Goal: Transaction & Acquisition: Purchase product/service

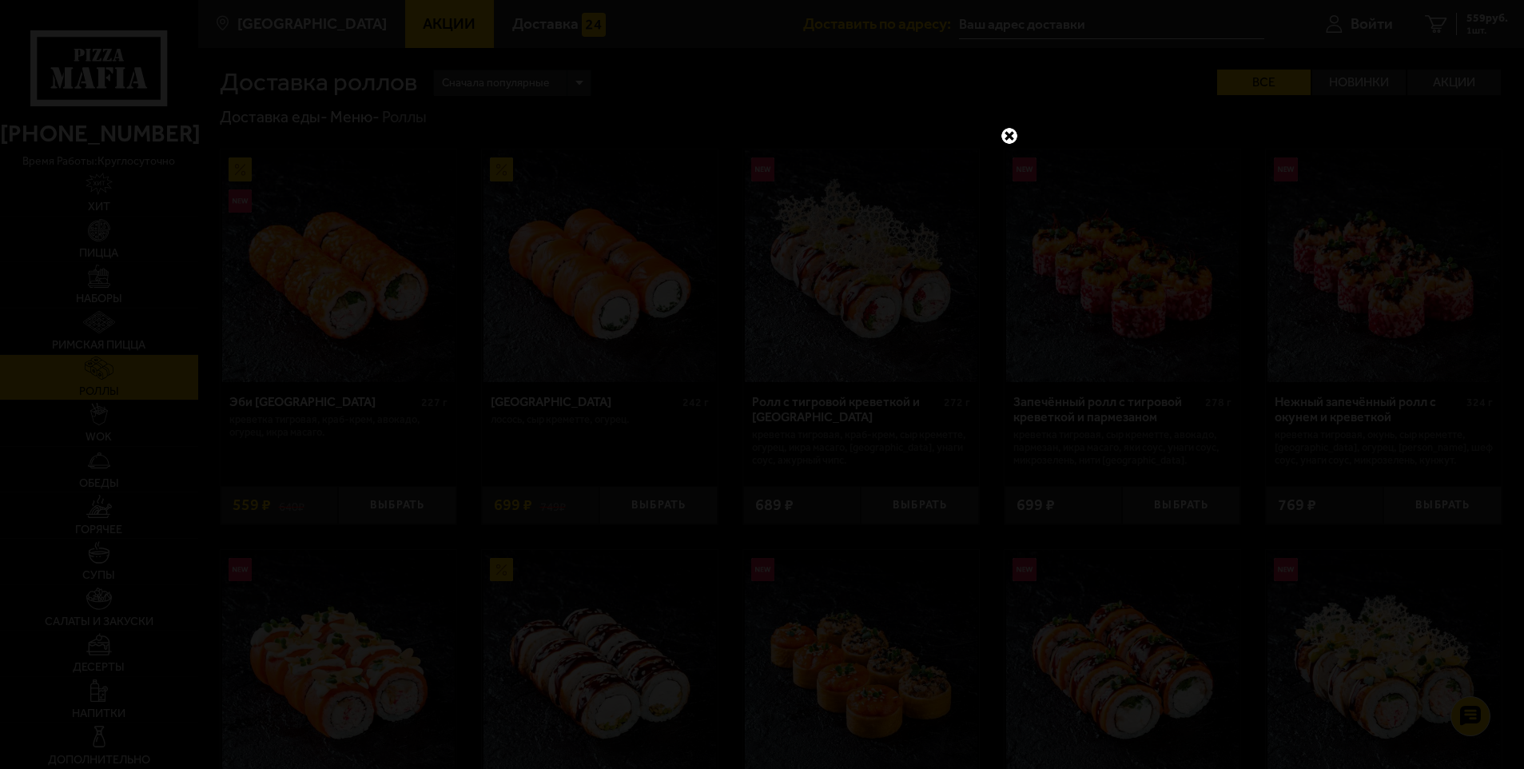
click at [108, 227] on div at bounding box center [762, 384] width 1524 height 769
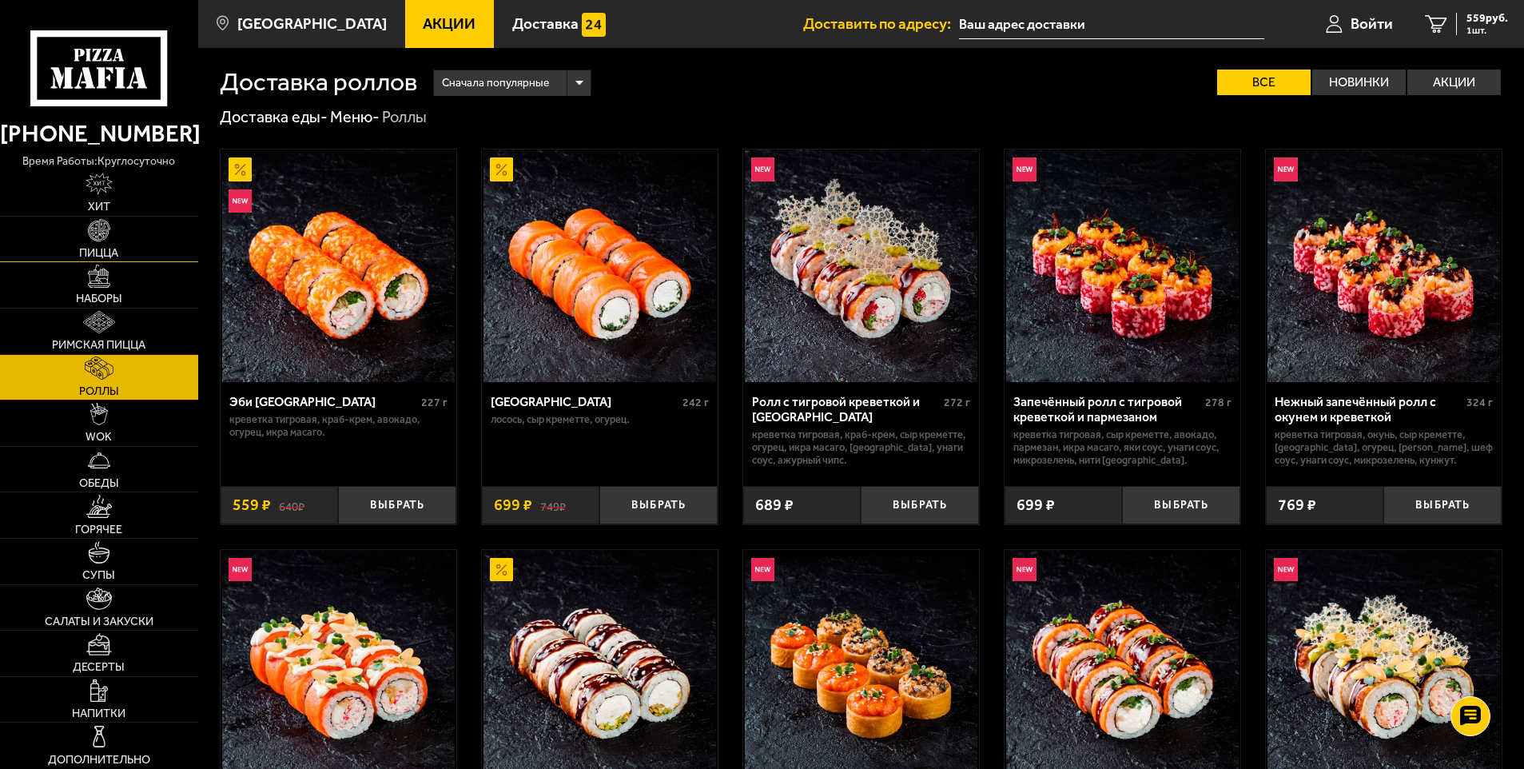
click at [100, 233] on img at bounding box center [99, 230] width 22 height 22
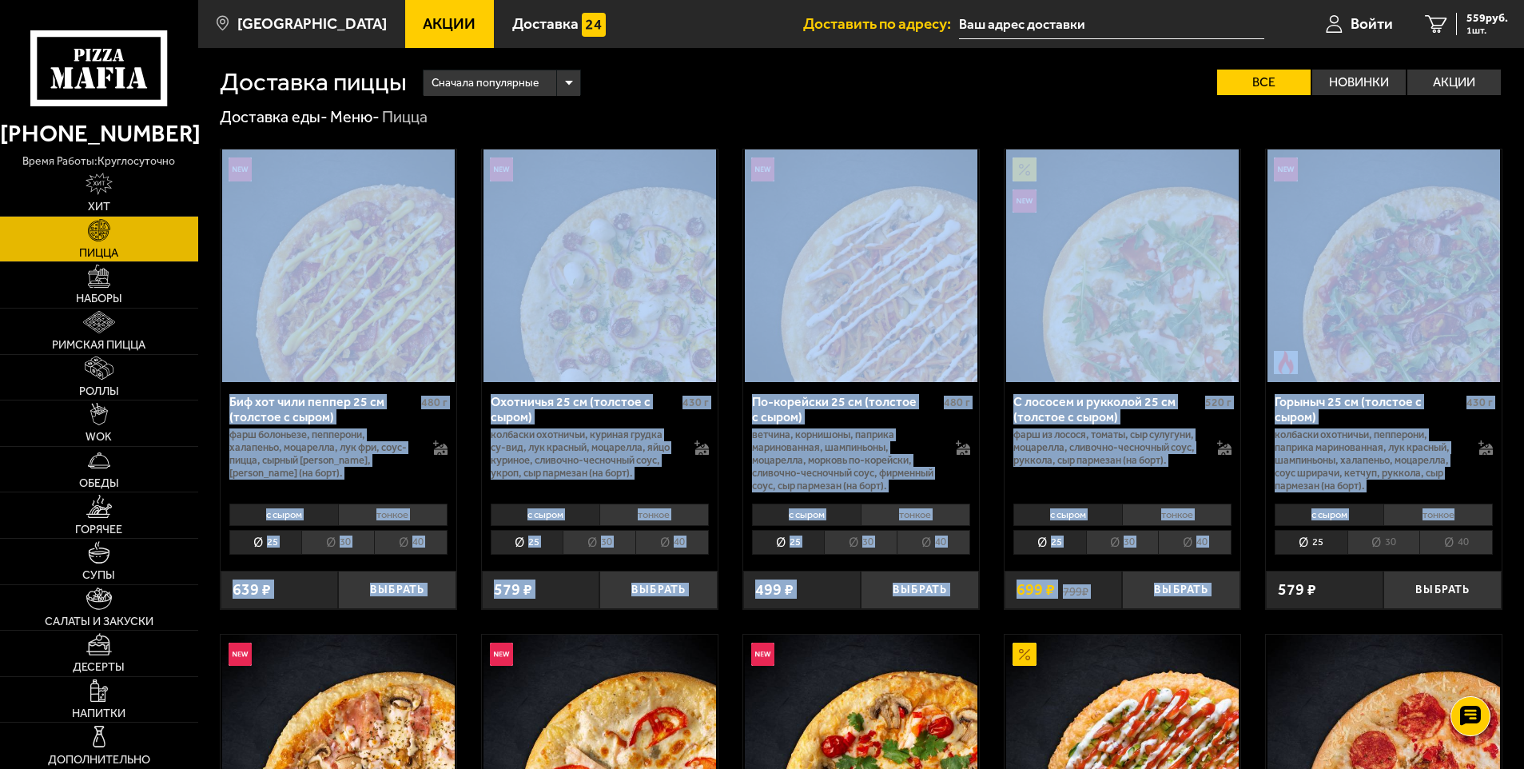
drag, startPoint x: 1523, startPoint y: 124, endPoint x: 1512, endPoint y: 507, distance: 382.8
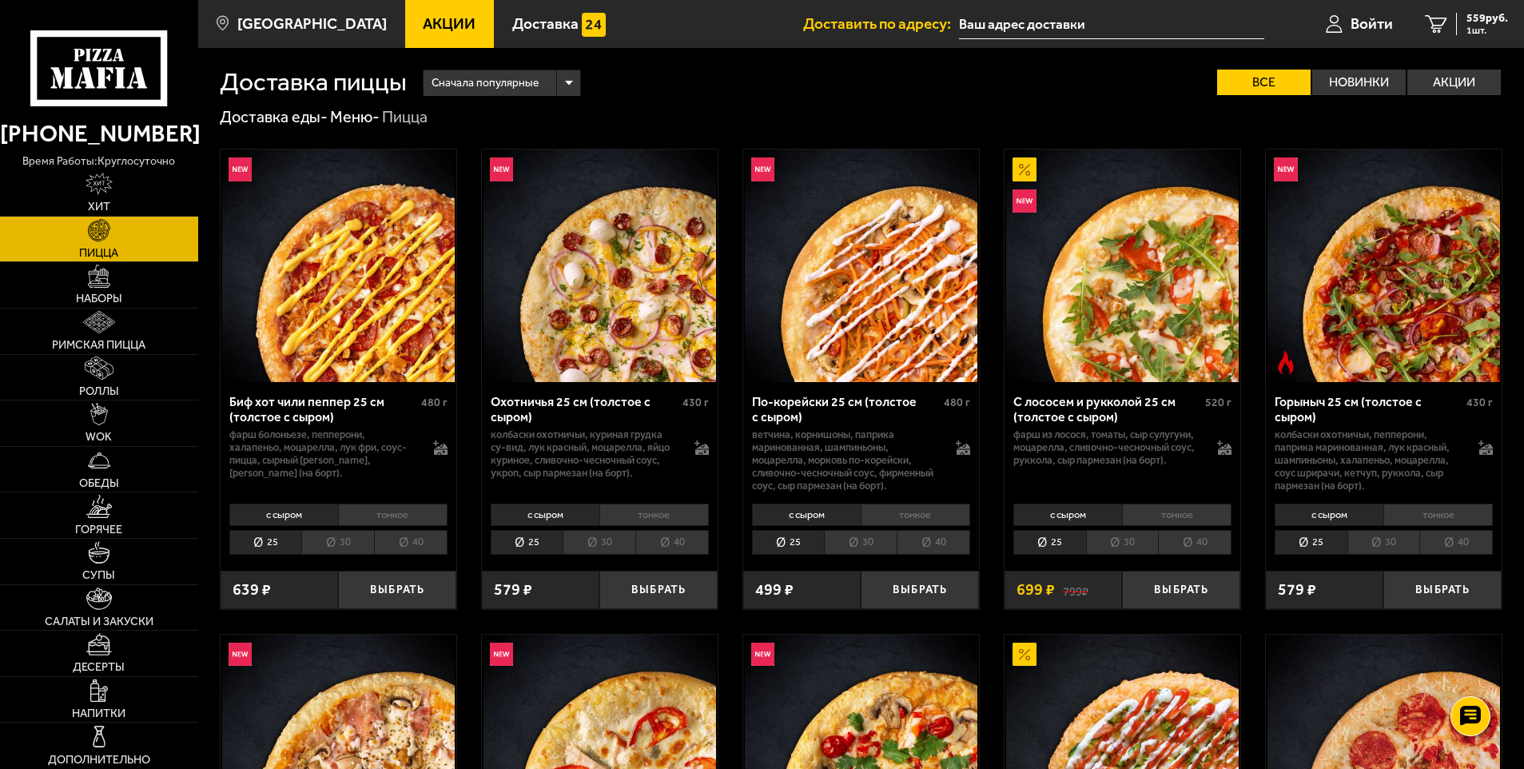
click at [91, 169] on p "время работы: круглосуточно" at bounding box center [99, 162] width 198 height 18
click at [91, 185] on img at bounding box center [98, 184] width 27 height 22
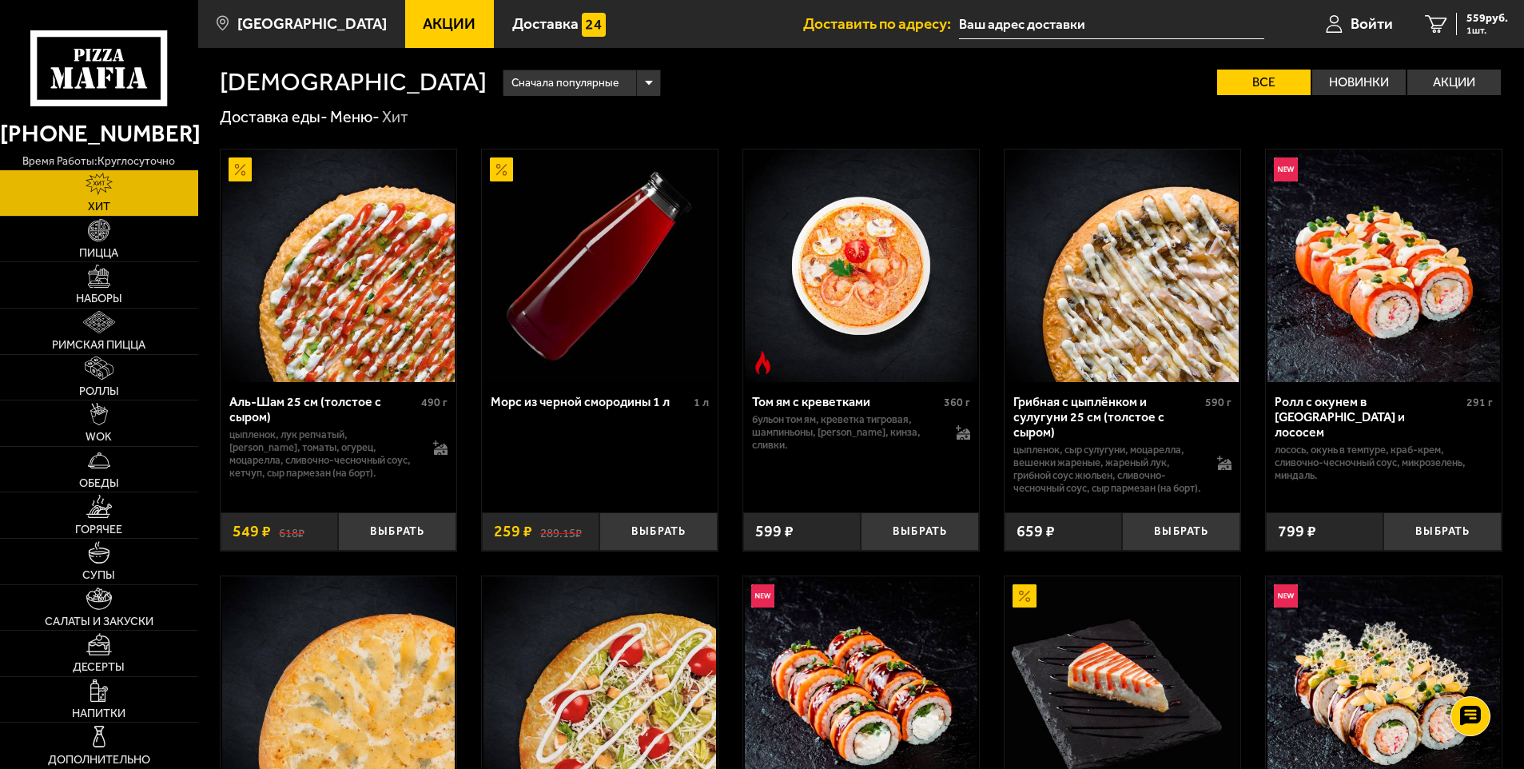
scroll to position [719, 0]
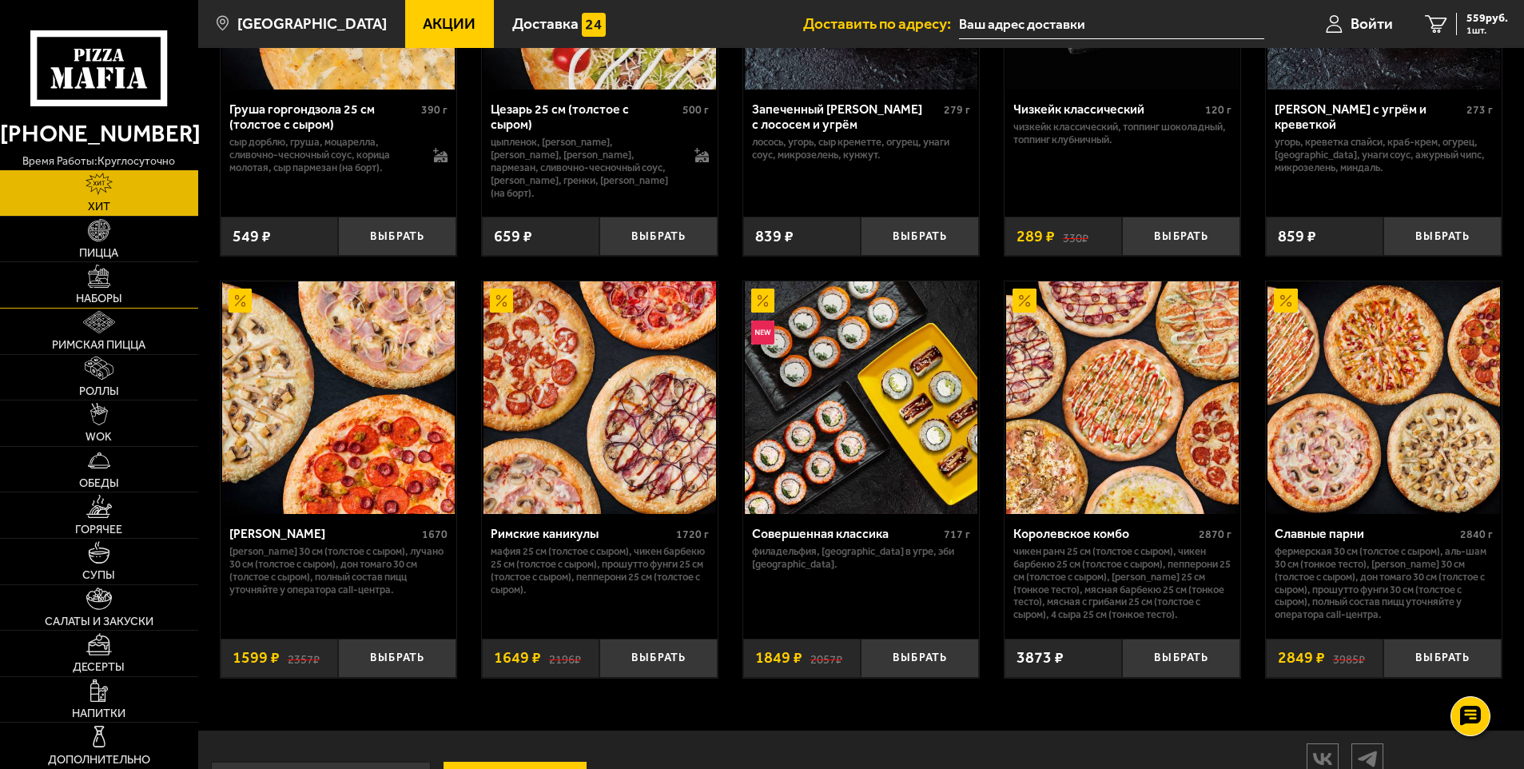
click at [105, 274] on img at bounding box center [99, 275] width 22 height 22
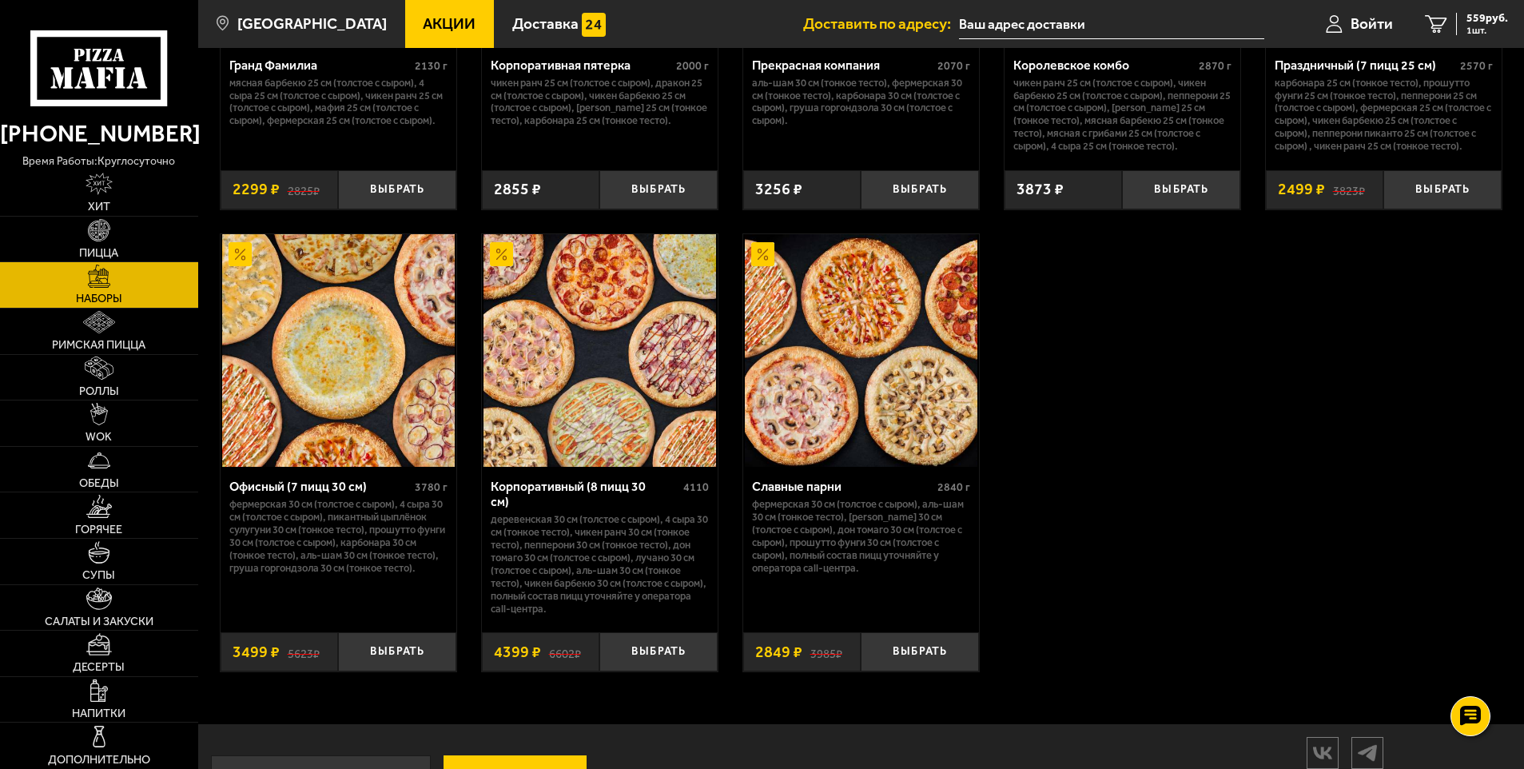
scroll to position [2418, 0]
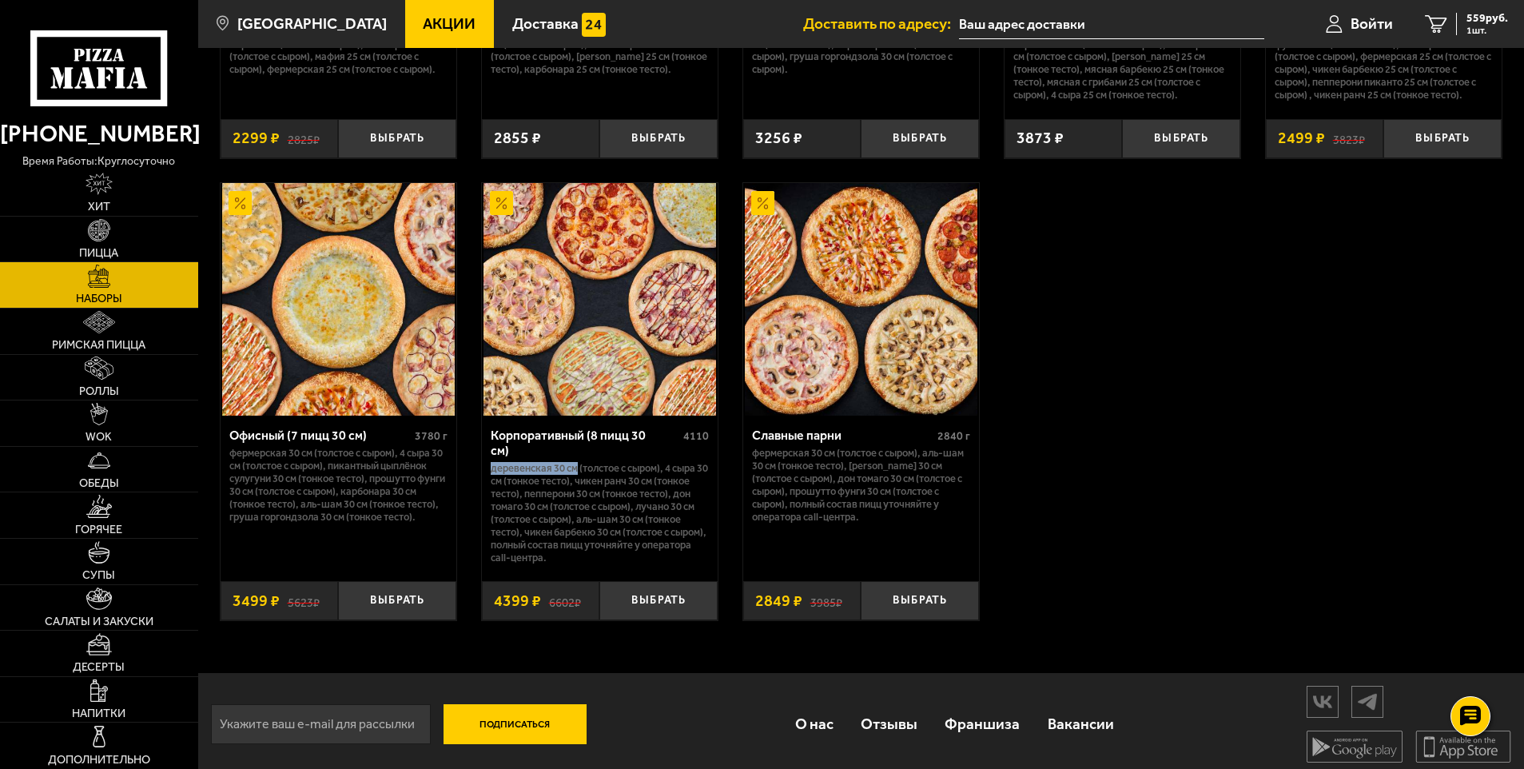
drag, startPoint x: 491, startPoint y: 459, endPoint x: 576, endPoint y: 459, distance: 84.7
click at [576, 462] on p "Деревенская 30 см (толстое с сыром), 4 сыра 30 см (тонкое тесто), Чикен Ранч 30…" at bounding box center [600, 512] width 218 height 101
copy p "Деревенская 30 см"
drag, startPoint x: 666, startPoint y: 463, endPoint x: 697, endPoint y: 465, distance: 31.3
click at [697, 465] on p "Деревенская 30 см (толстое с сыром), 4 сыра 30 см (тонкое тесто), Чикен Ранч 30…" at bounding box center [600, 512] width 218 height 101
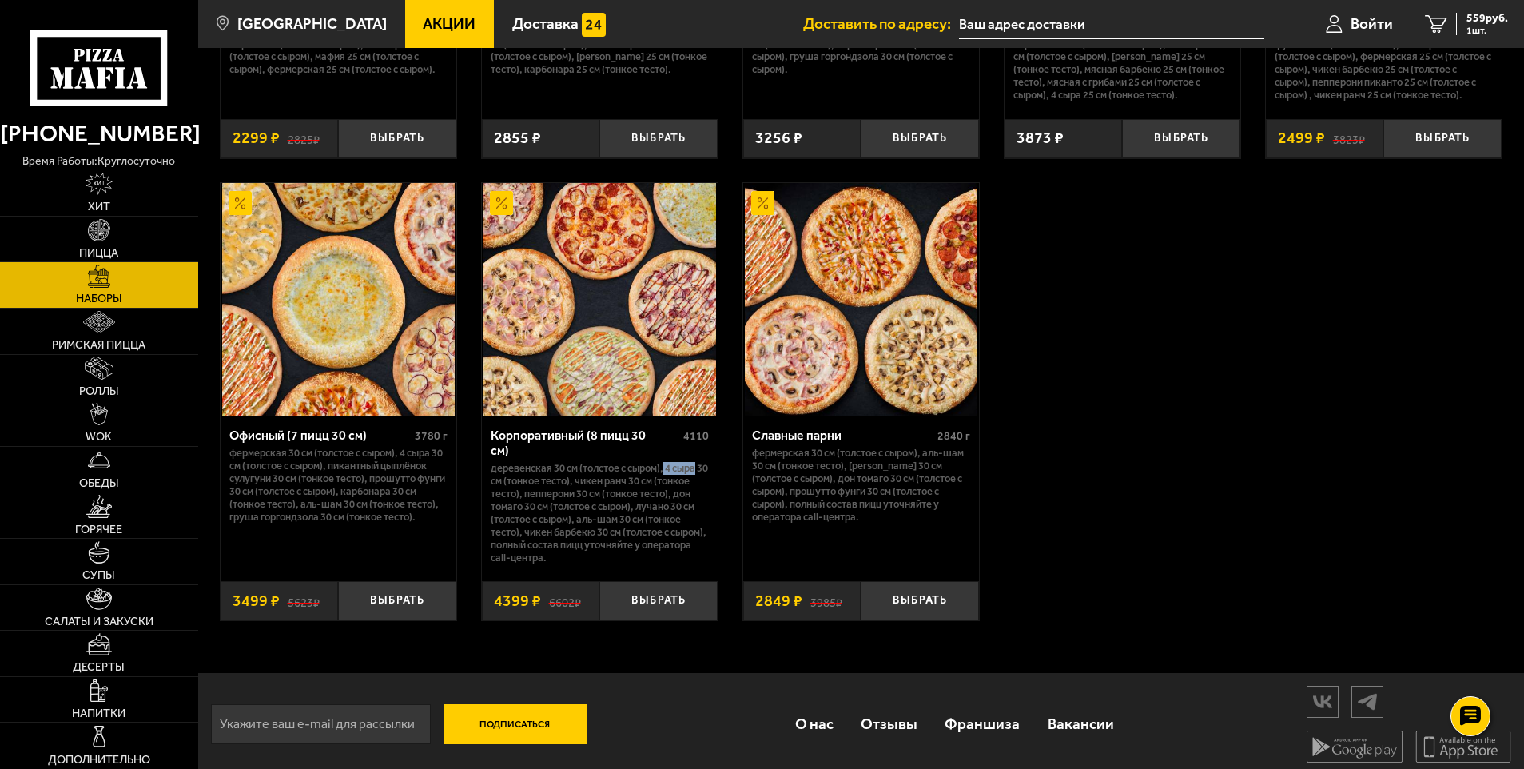
copy p "4 сыра"
drag, startPoint x: 590, startPoint y: 475, endPoint x: 641, endPoint y: 475, distance: 51.1
click at [641, 475] on p "Деревенская 30 см (толстое с сыром), 4 сыра 30 см (тонкое тесто), Чикен Ранч 30…" at bounding box center [600, 512] width 218 height 101
copy p "[PERSON_NAME]"
drag, startPoint x: 523, startPoint y: 485, endPoint x: 588, endPoint y: 485, distance: 65.5
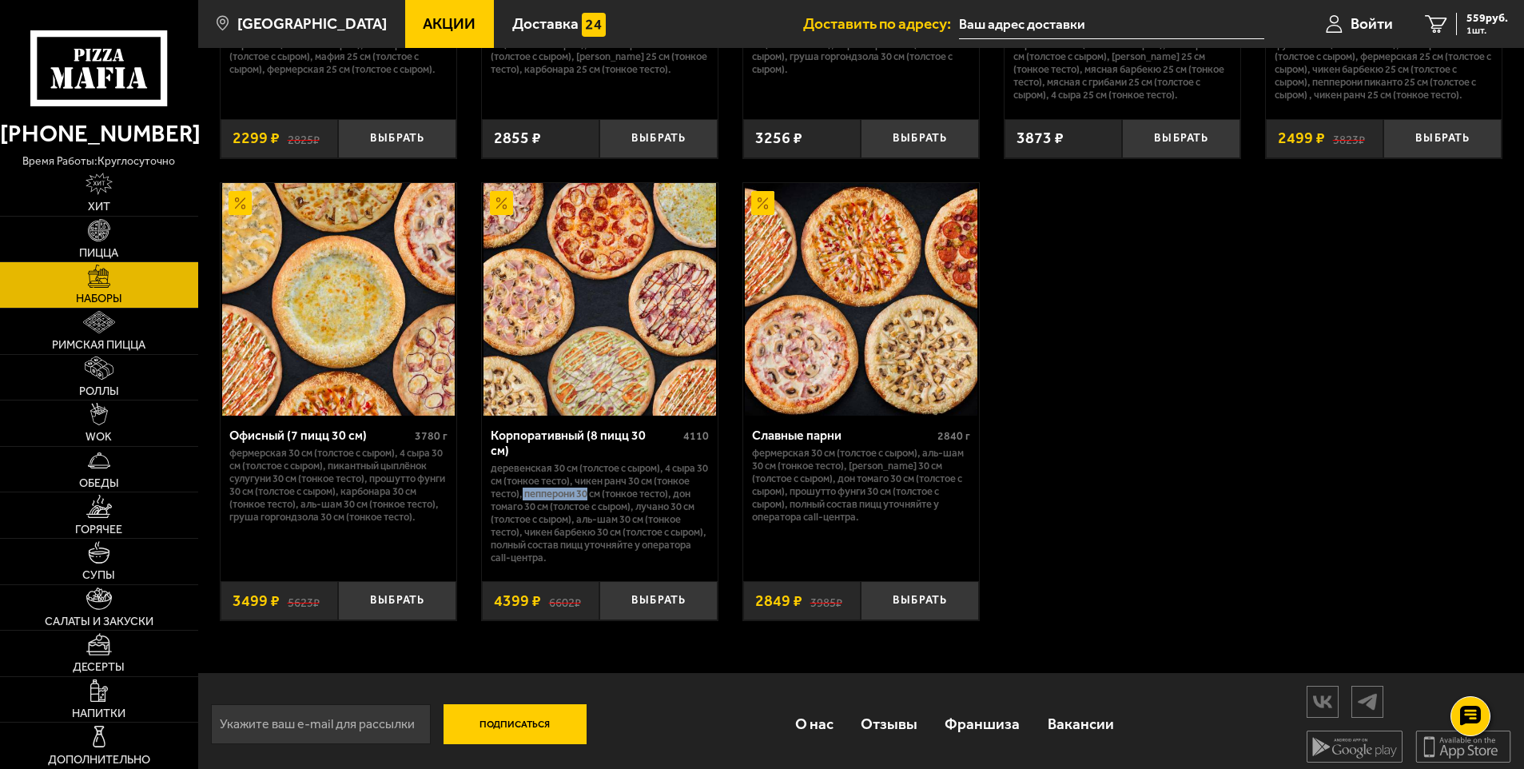
click at [588, 485] on p "Деревенская 30 см (толстое с сыром), 4 сыра 30 см (тонкое тесто), Чикен Ранч 30…" at bounding box center [600, 512] width 218 height 101
copy p "Пепперони 30"
click at [688, 485] on p "Деревенская 30 см (толстое с сыром), 4 сыра 30 см (тонкое тесто), Чикен Ранч 30…" at bounding box center [600, 512] width 218 height 101
copy p "Дон"
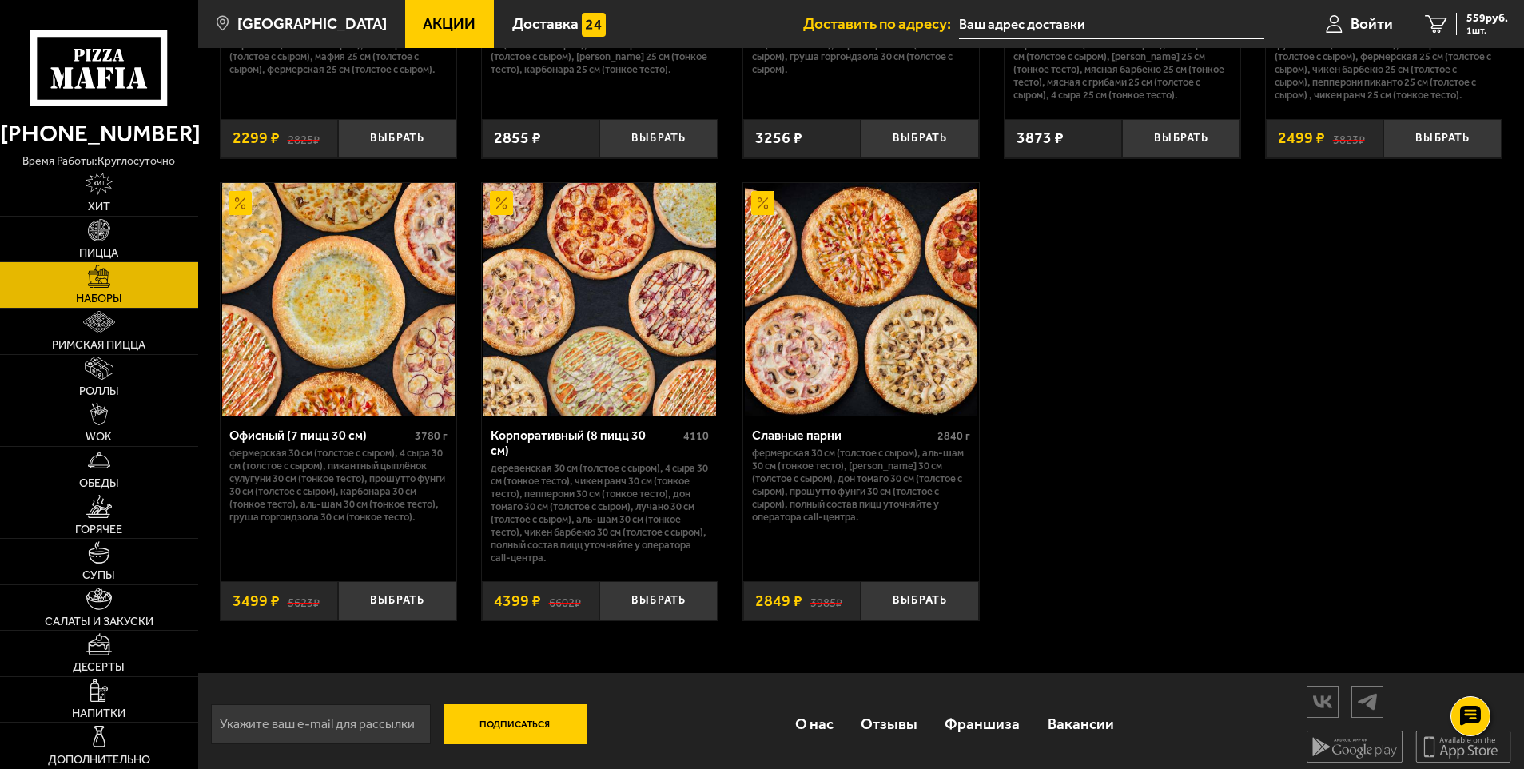
click at [652, 501] on p "Деревенская 30 см (толстое с сыром), 4 сыра 30 см (тонкое тесто), Чикен Ранч 30…" at bounding box center [600, 512] width 218 height 101
copy p "Лучано"
click at [585, 515] on p "Деревенская 30 см (толстое с сыром), 4 сыра 30 см (тонкое тесто), Чикен Ранч 30…" at bounding box center [600, 512] width 218 height 101
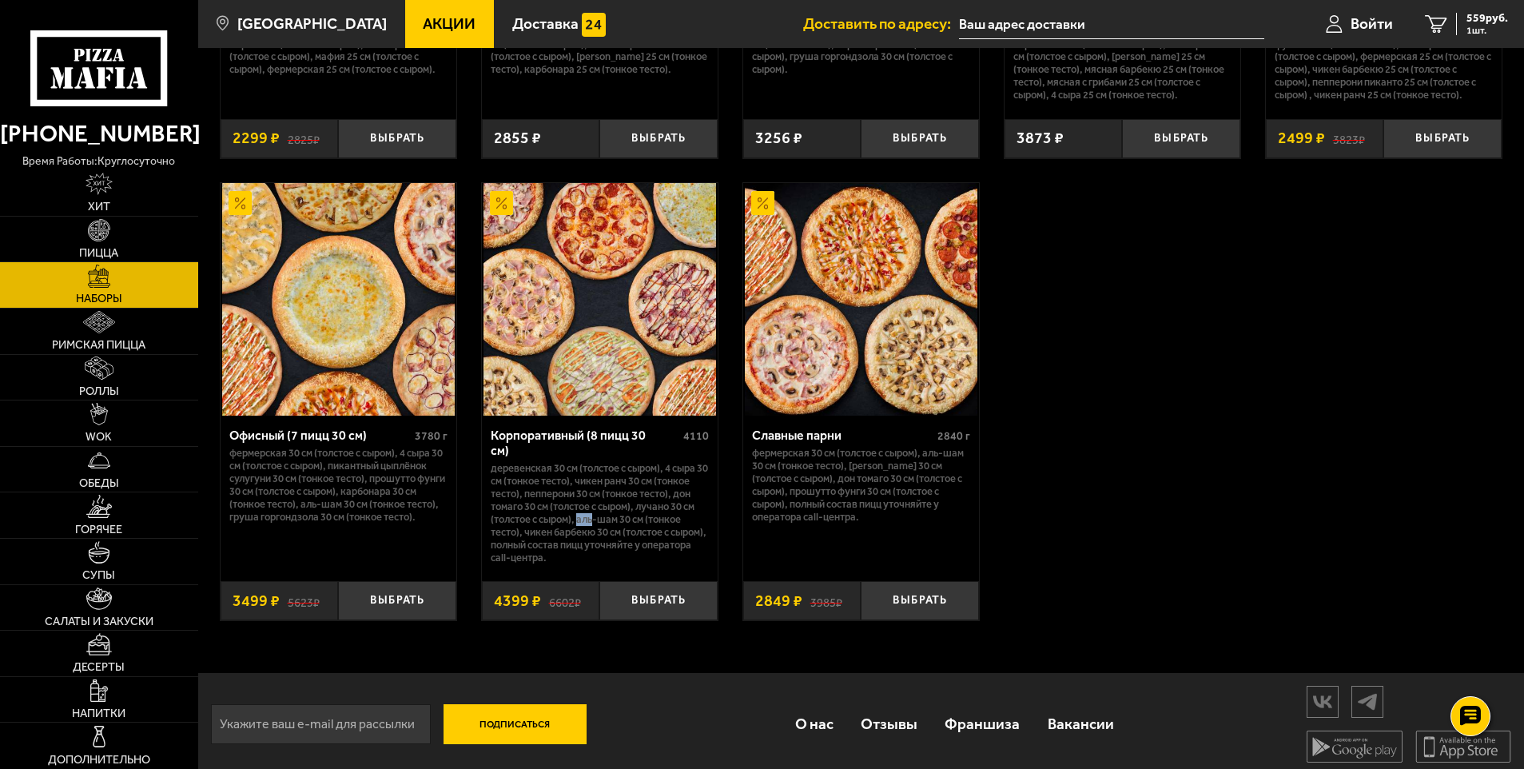
copy p "Аль"
click at [541, 527] on p "Деревенская 30 см (толстое с сыром), 4 сыра 30 см (тонкое тесто), Чикен Ранч 30…" at bounding box center [600, 512] width 218 height 101
copy p "Чикен"
drag, startPoint x: 667, startPoint y: 5, endPoint x: 1226, endPoint y: 340, distance: 652.2
